Goal: Task Accomplishment & Management: Manage account settings

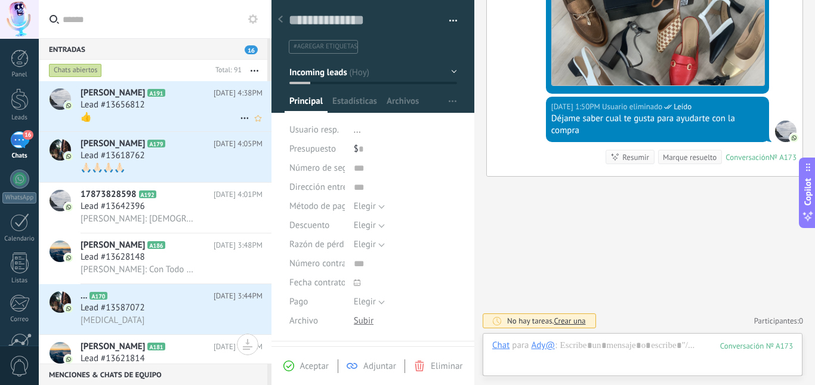
click at [166, 102] on div "Lead #13656812" at bounding box center [172, 105] width 182 height 12
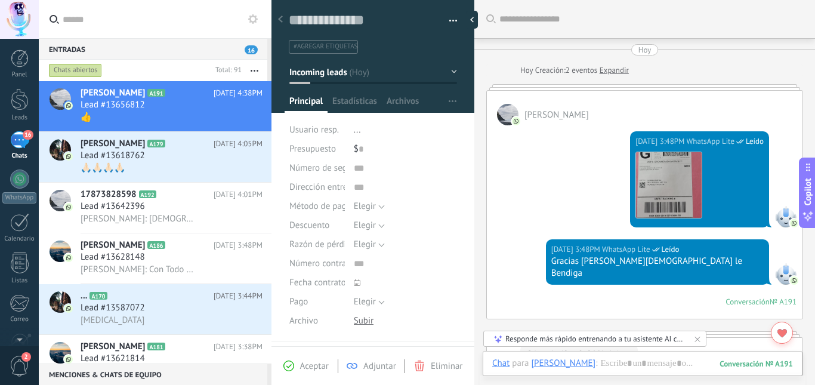
click at [616, 69] on link "Expandir" at bounding box center [614, 70] width 29 height 12
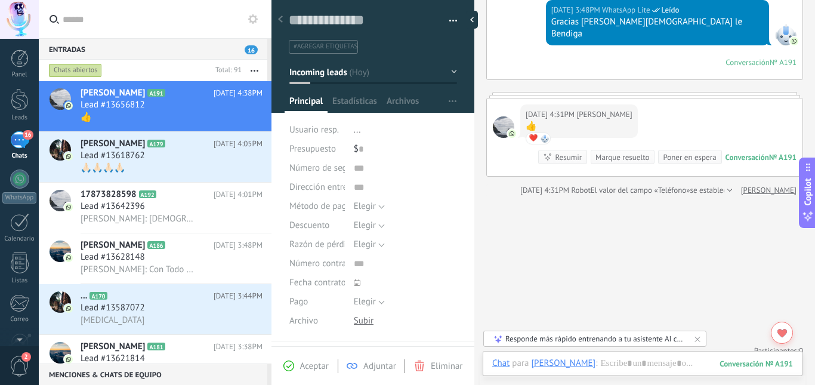
scroll to position [17, 0]
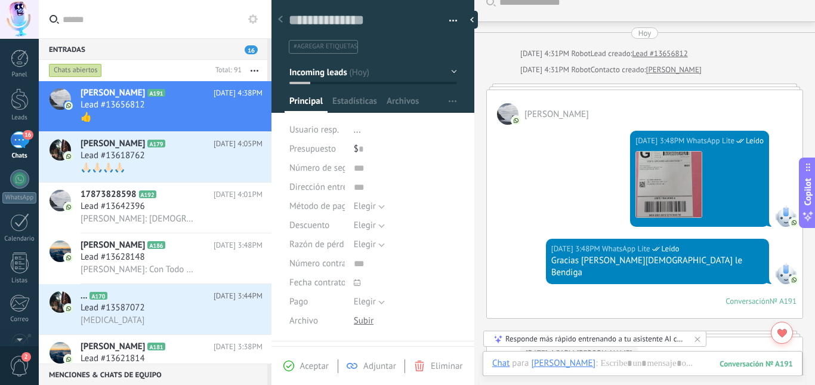
click at [619, 85] on div at bounding box center [644, 87] width 317 height 6
click at [680, 183] on img at bounding box center [669, 185] width 66 height 66
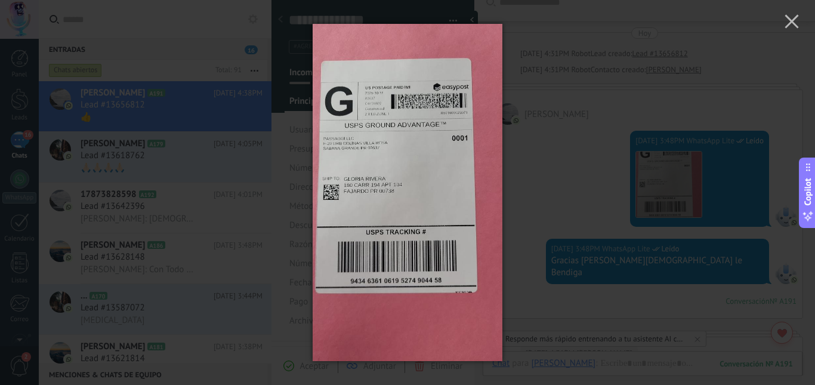
click at [442, 185] on img at bounding box center [408, 192] width 190 height 385
click at [797, 18] on use "button" at bounding box center [792, 21] width 14 height 14
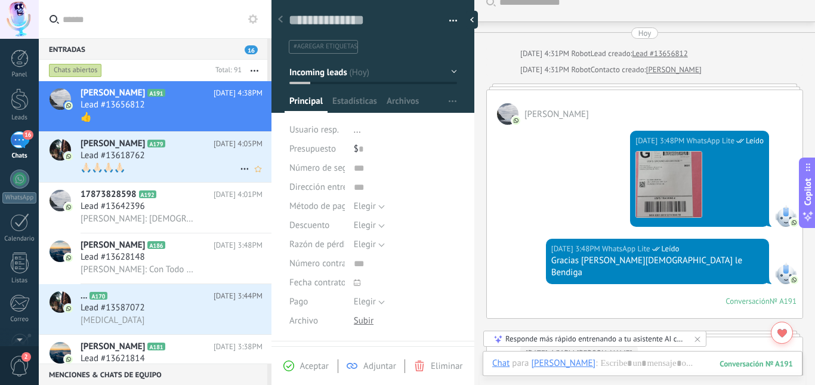
click at [166, 155] on div "Lead #13618762" at bounding box center [172, 156] width 182 height 12
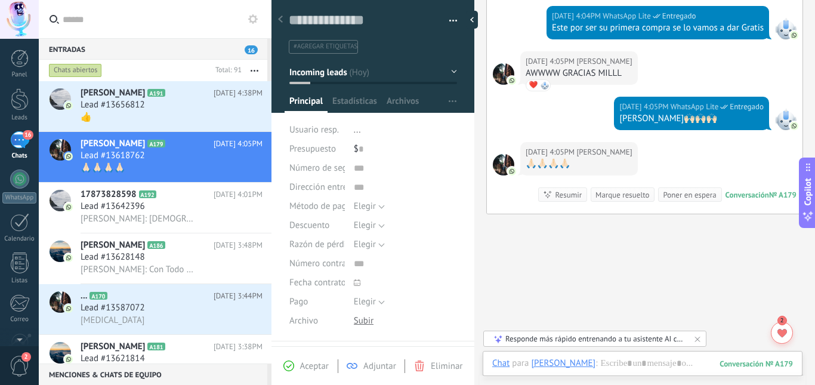
scroll to position [597, 0]
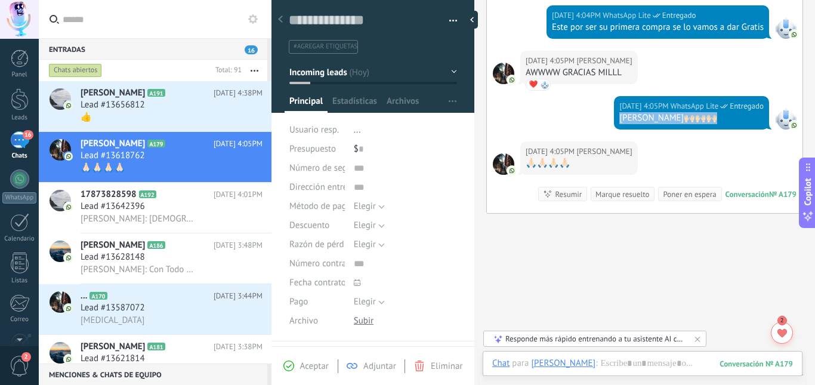
drag, startPoint x: 724, startPoint y: 150, endPoint x: 616, endPoint y: 153, distance: 107.4
click at [616, 141] on div "[DATE] 4:05PM WhatsApp Lite Entregado [PERSON_NAME]🙌🏻🙌🏻🙌🏻" at bounding box center [645, 118] width 316 height 45
click at [181, 205] on div "Lead #13642396" at bounding box center [172, 207] width 182 height 12
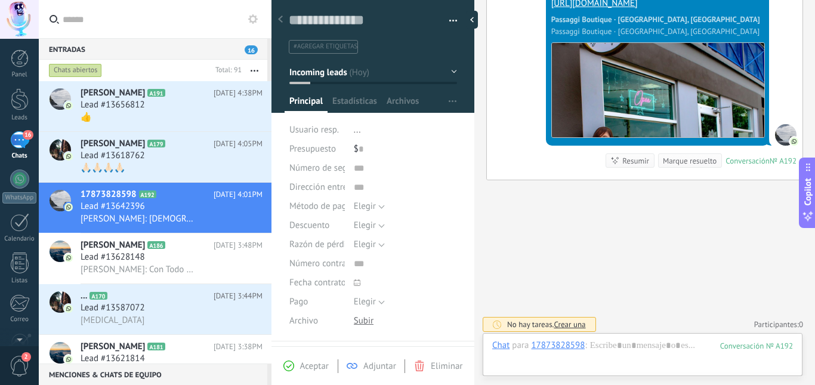
scroll to position [310, 0]
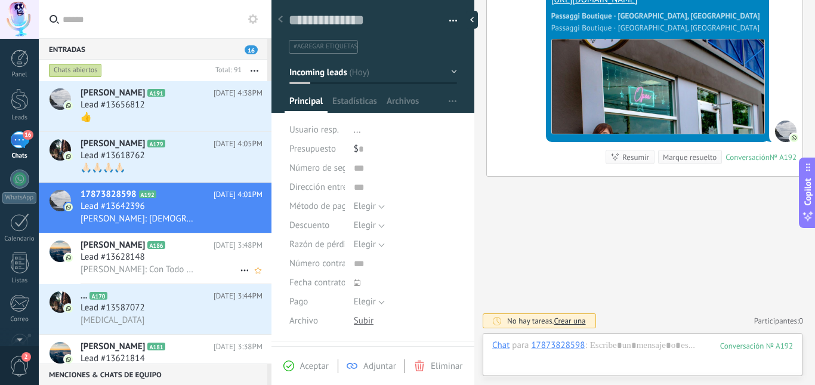
click at [187, 256] on div "Lead #13628148" at bounding box center [172, 257] width 182 height 12
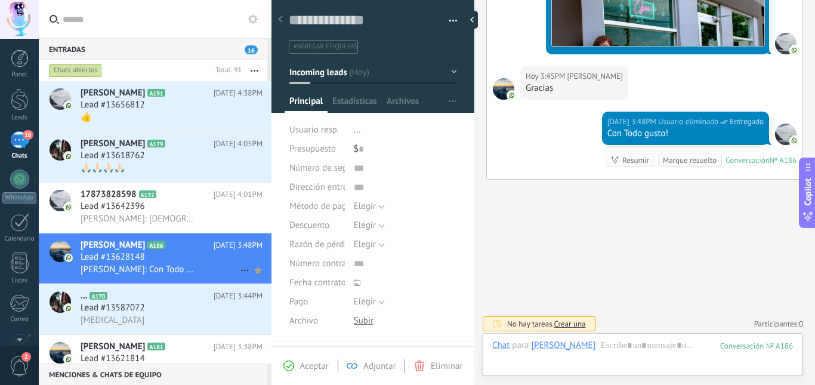
scroll to position [390, 0]
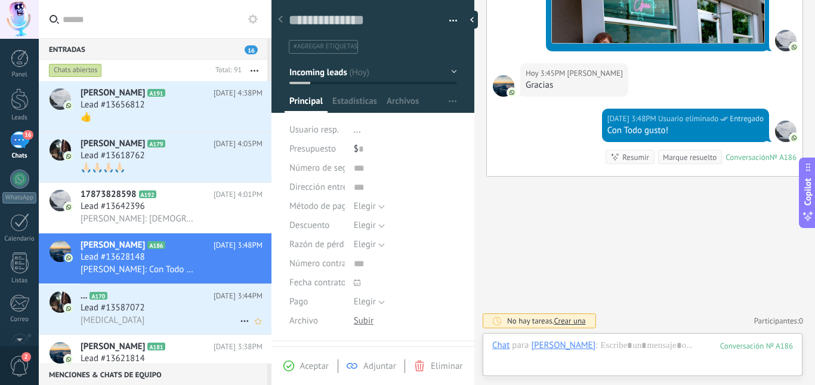
click at [177, 300] on h2 "... A170" at bounding box center [147, 296] width 133 height 12
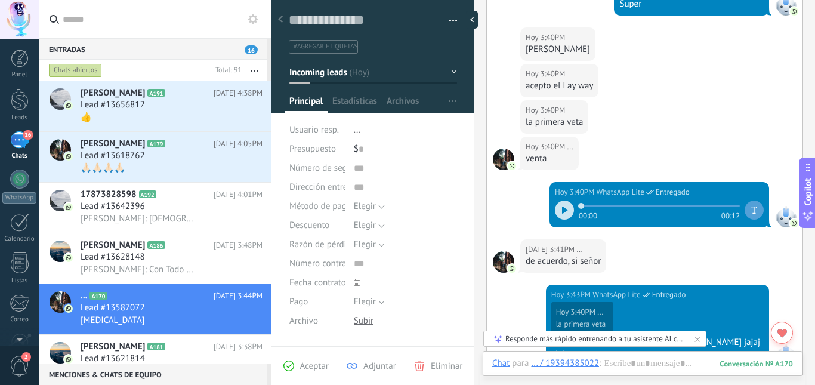
scroll to position [667, 0]
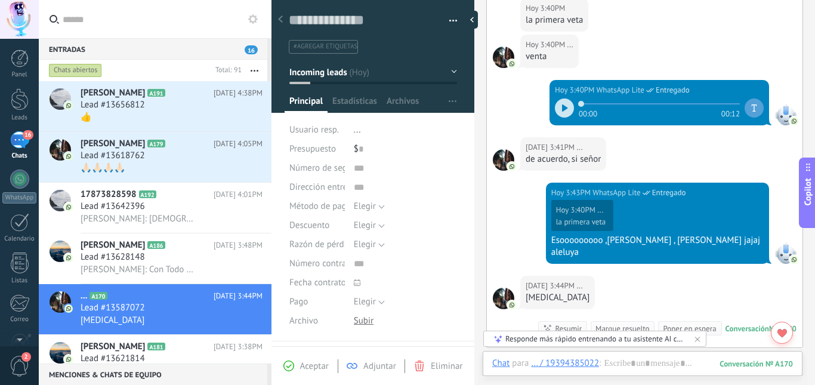
click at [598, 226] on div "la primera veta" at bounding box center [581, 222] width 50 height 10
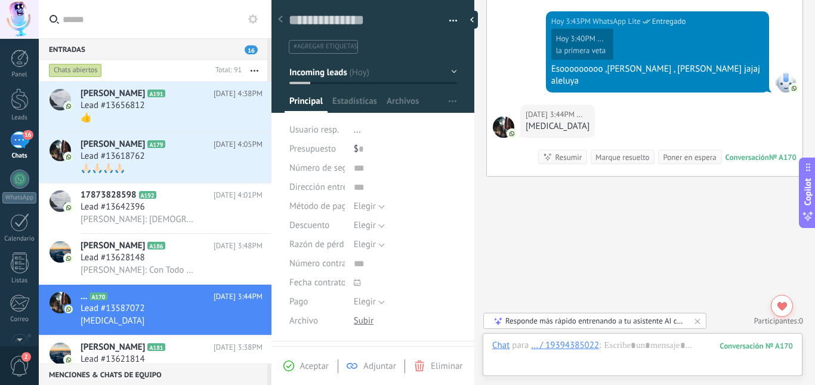
scroll to position [120, 0]
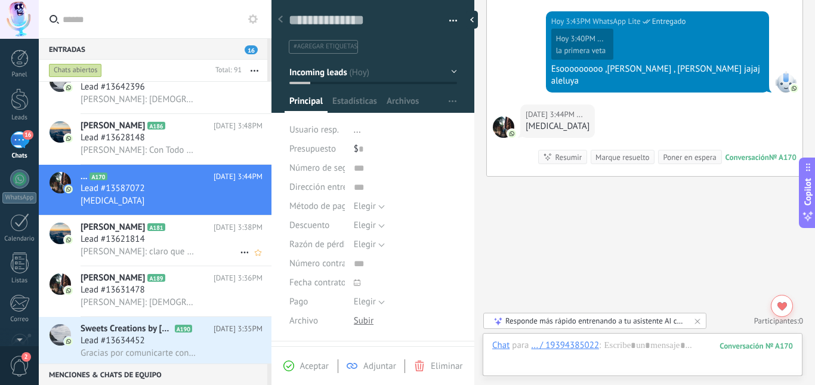
click at [197, 242] on div "Lead #13621814" at bounding box center [172, 239] width 182 height 12
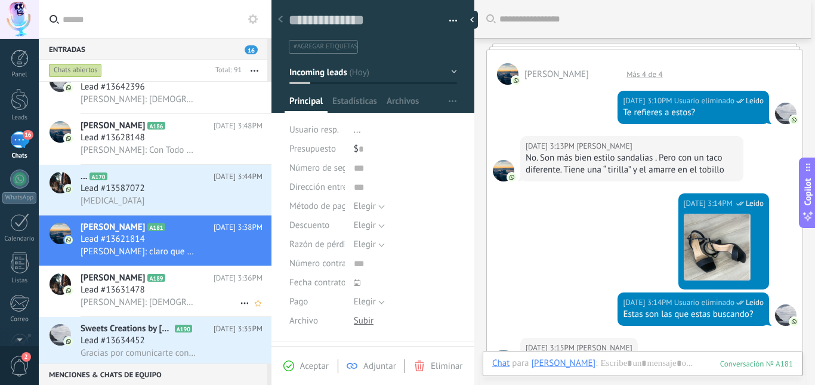
scroll to position [239, 0]
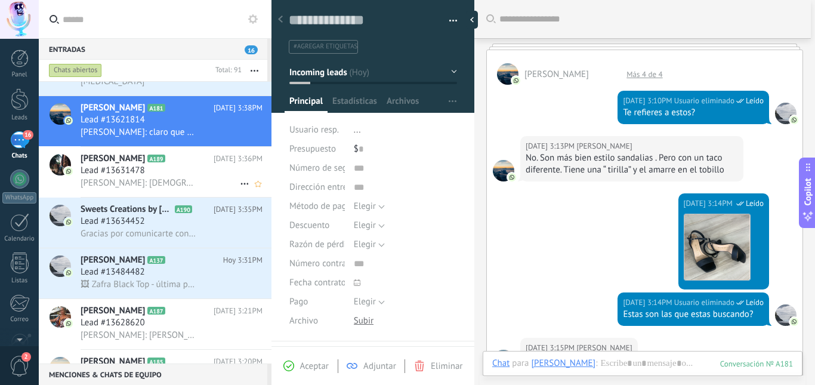
click at [181, 172] on div "Lead #13631478" at bounding box center [172, 171] width 182 height 12
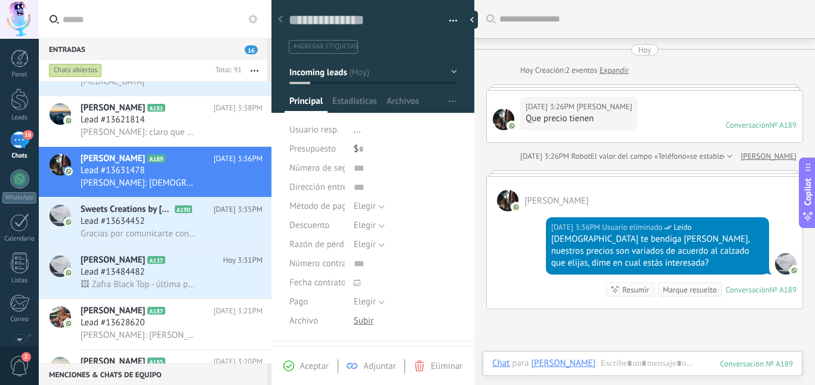
scroll to position [47, 0]
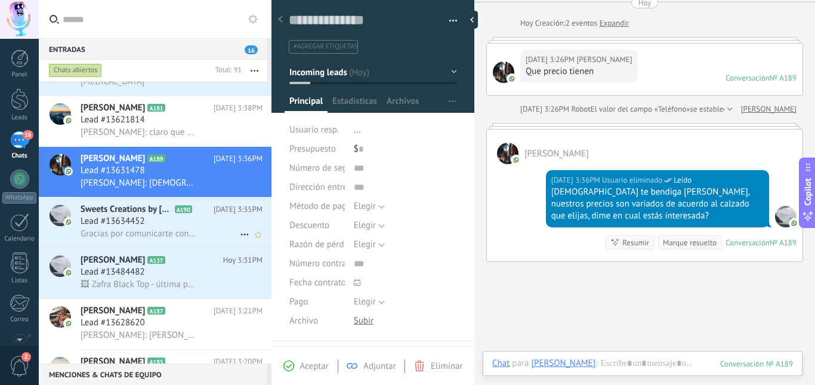
click at [150, 240] on div "Sweets Creations by [PERSON_NAME](Y.A.) A190 [DATE] 3:35PM Lead #13634452 Graci…" at bounding box center [176, 223] width 191 height 50
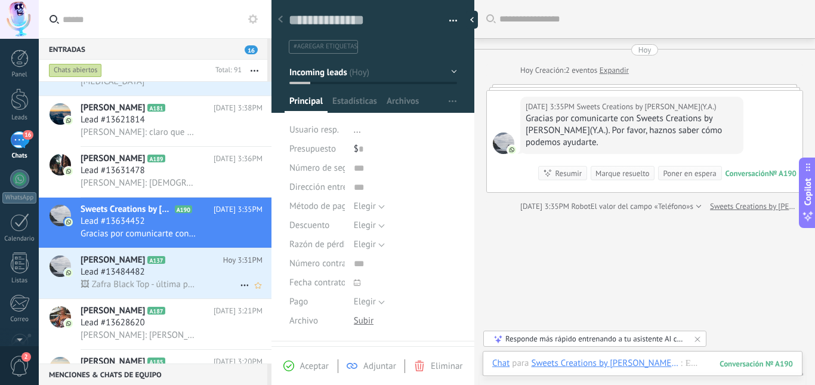
click at [165, 274] on div "Lead #13484482" at bounding box center [172, 272] width 182 height 12
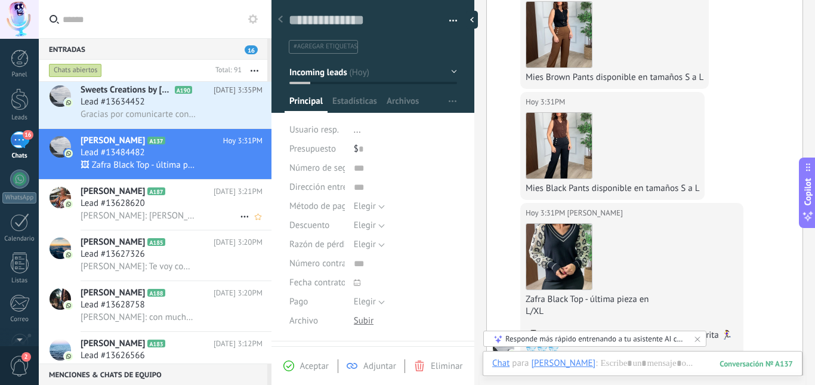
click at [190, 208] on div "Lead #13628620" at bounding box center [172, 204] width 182 height 12
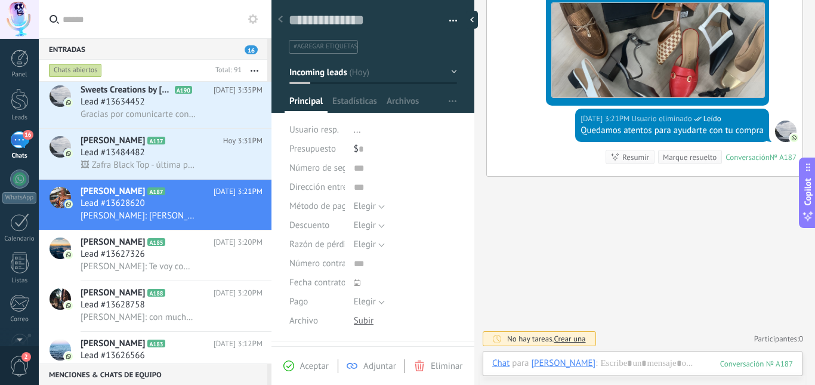
scroll to position [405, 0]
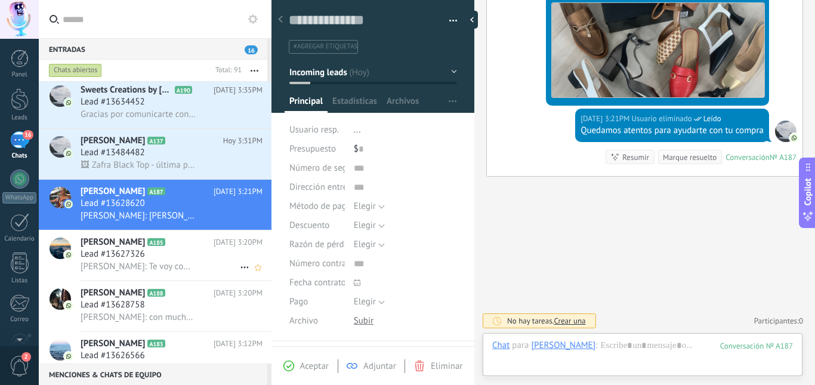
click at [205, 265] on div "[PERSON_NAME]: Te voy compartir el enlace para que veas nuestra colección y me …" at bounding box center [172, 266] width 182 height 13
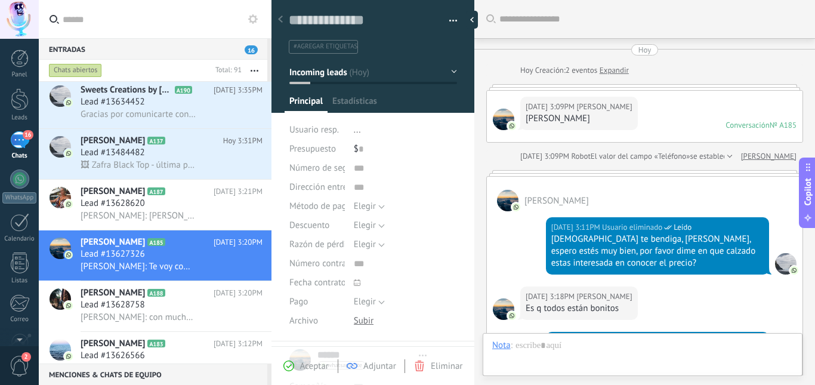
type textarea "**********"
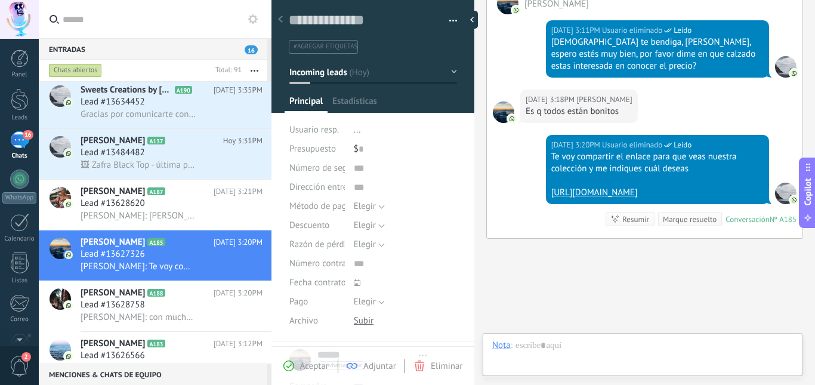
scroll to position [18, 0]
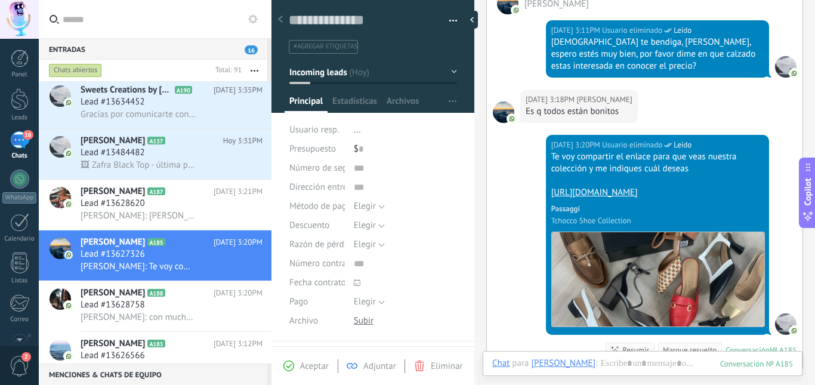
click at [259, 70] on button "button" at bounding box center [255, 70] width 26 height 21
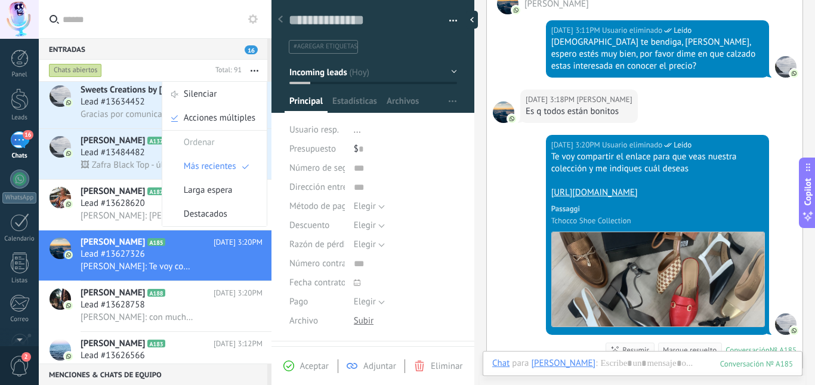
click at [502, 235] on div "[DATE] 3:20PM Usuario eliminado Leído Te voy compartir el enlace para que veas …" at bounding box center [645, 252] width 316 height 234
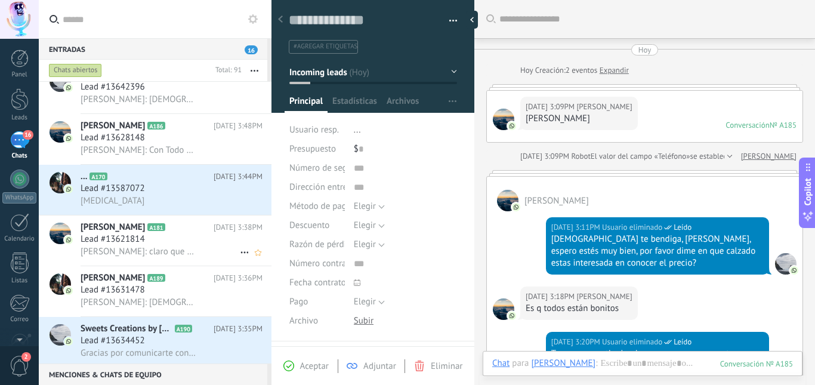
scroll to position [33, 0]
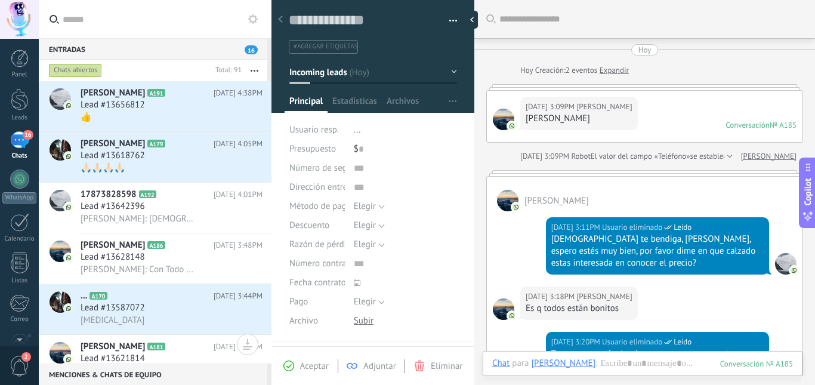
click at [255, 18] on use at bounding box center [253, 19] width 10 height 10
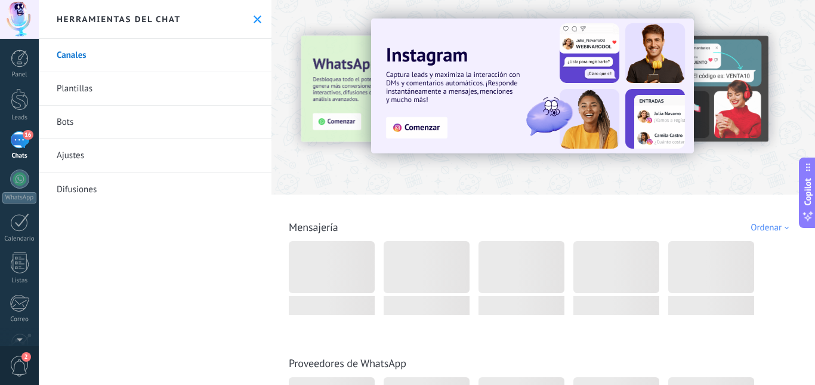
click at [255, 18] on icon at bounding box center [258, 20] width 8 height 8
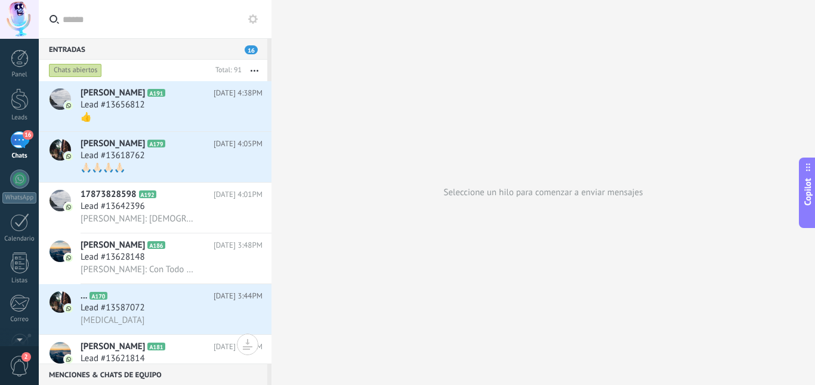
click at [254, 70] on icon "button" at bounding box center [255, 71] width 8 height 2
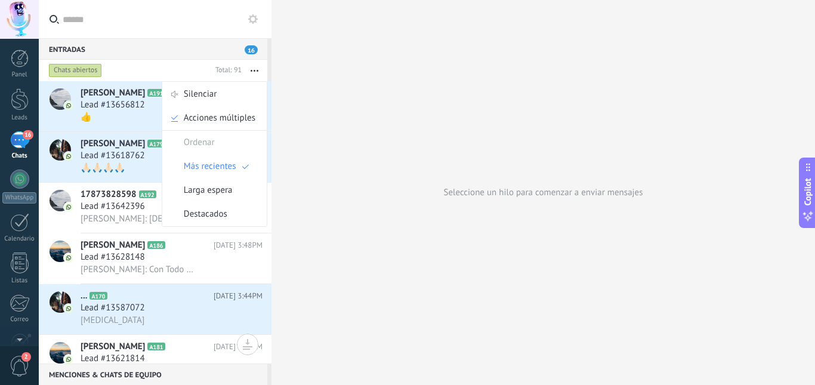
click at [199, 9] on input "text" at bounding box center [162, 19] width 199 height 38
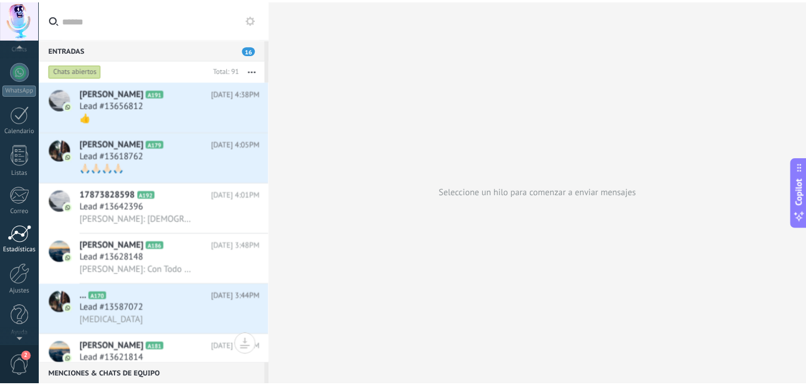
scroll to position [112, 0]
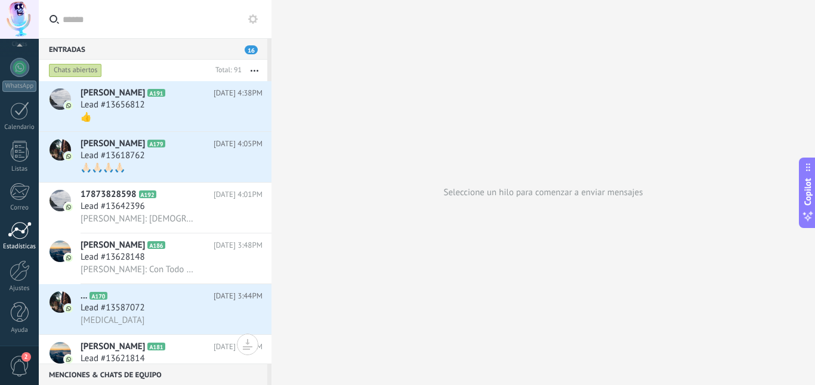
click at [13, 236] on div at bounding box center [20, 230] width 24 height 18
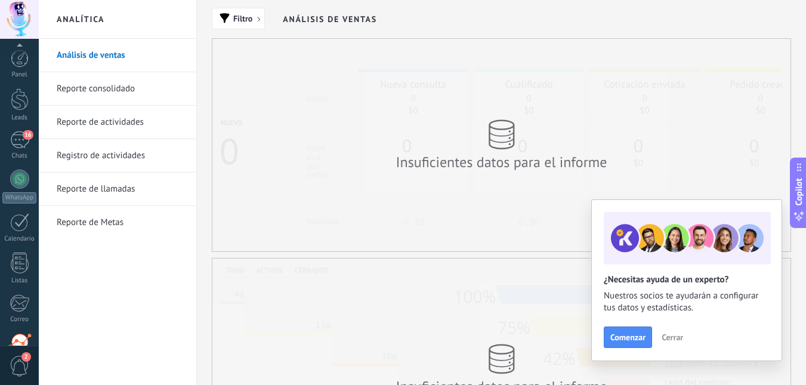
scroll to position [112, 0]
